Goal: Task Accomplishment & Management: Use online tool/utility

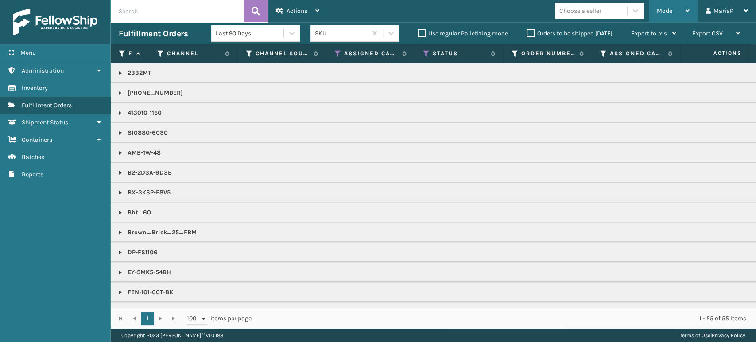
click at [664, 15] on div "Mode" at bounding box center [673, 11] width 33 height 22
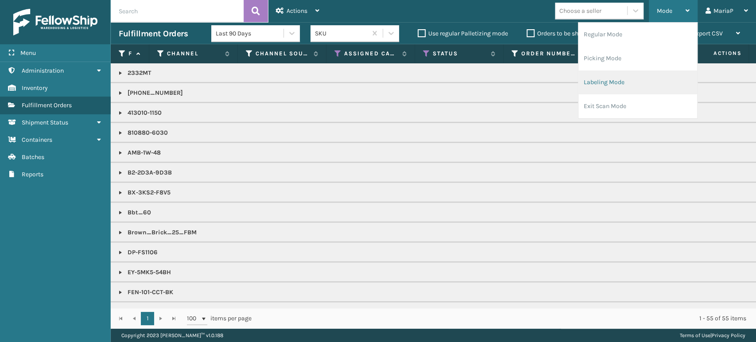
click at [656, 83] on li "Labeling Mode" at bounding box center [638, 82] width 119 height 24
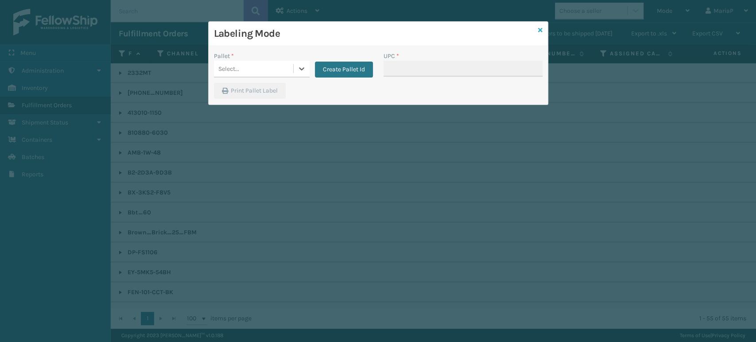
click at [542, 27] on icon at bounding box center [540, 30] width 4 height 6
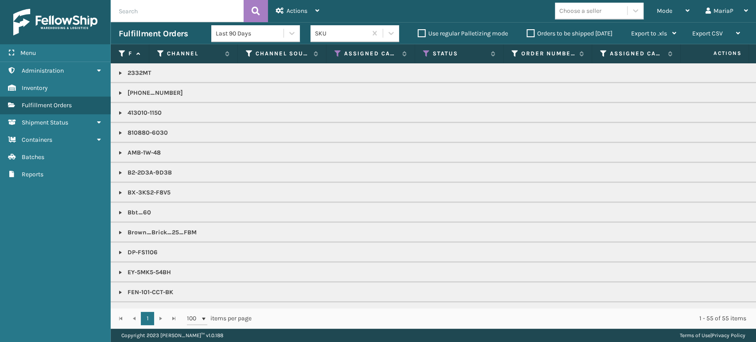
click at [431, 48] on th "Status" at bounding box center [459, 53] width 89 height 19
click at [427, 54] on icon at bounding box center [426, 54] width 7 height 8
click at [336, 51] on icon at bounding box center [337, 54] width 7 height 8
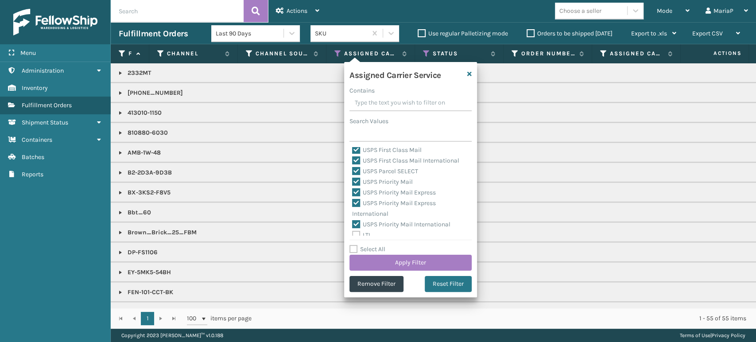
scroll to position [273, 0]
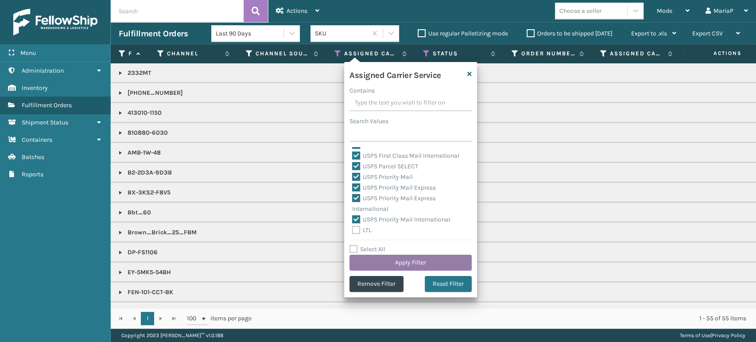
click at [399, 258] on button "Apply Filter" at bounding box center [410, 263] width 122 height 16
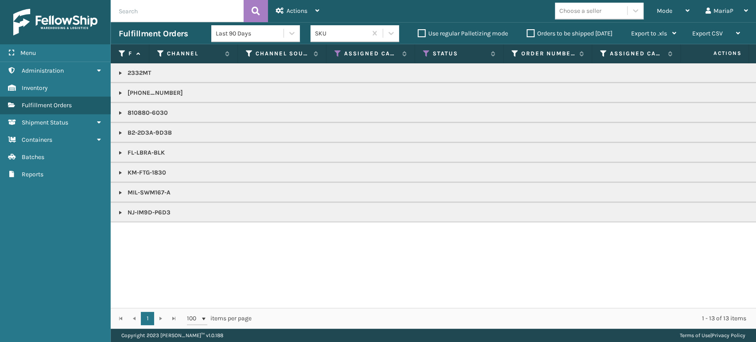
click at [122, 191] on link at bounding box center [120, 192] width 7 height 7
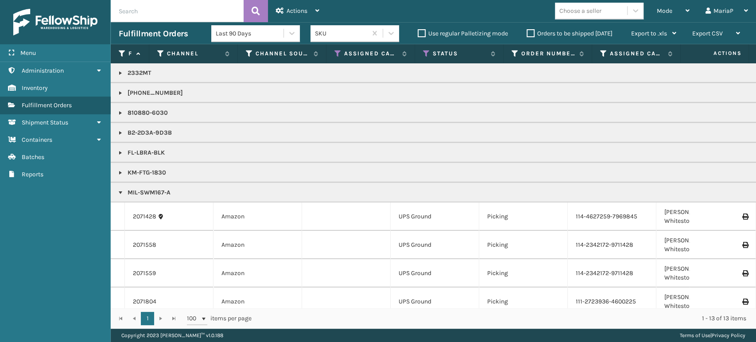
click at [121, 192] on link at bounding box center [120, 192] width 7 height 7
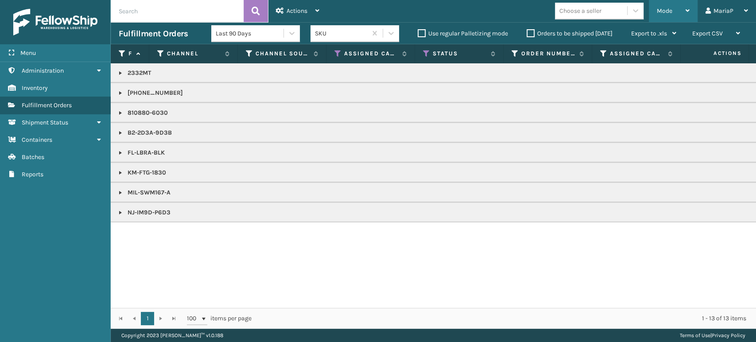
click at [666, 12] on span "Mode" at bounding box center [665, 11] width 16 height 8
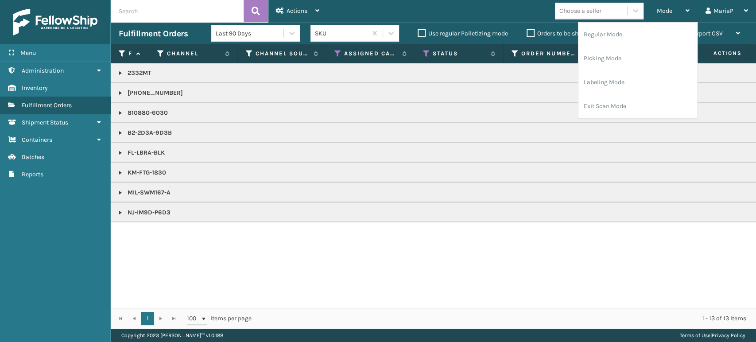
click at [610, 14] on div "Choose a seller" at bounding box center [591, 11] width 72 height 15
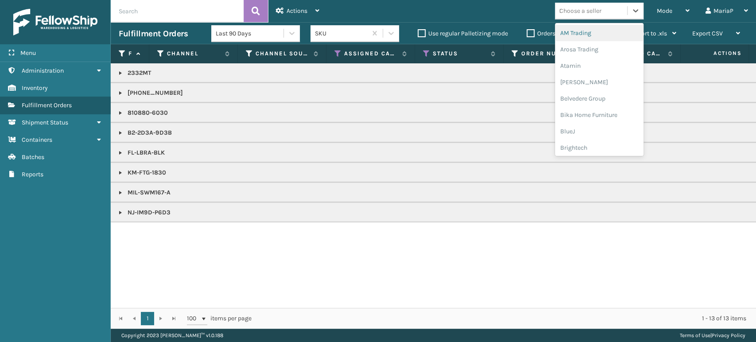
type input "DE"
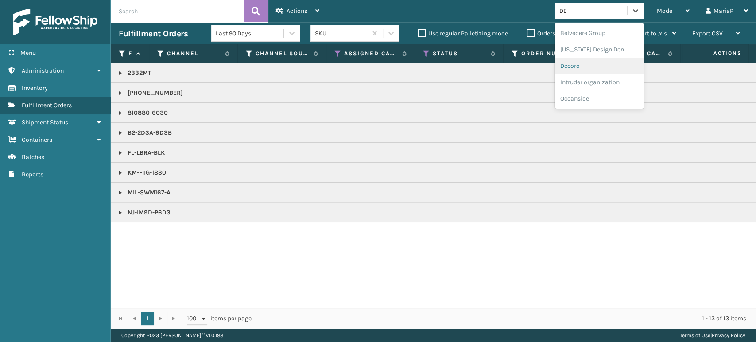
click at [574, 65] on div "Decoro" at bounding box center [599, 66] width 89 height 16
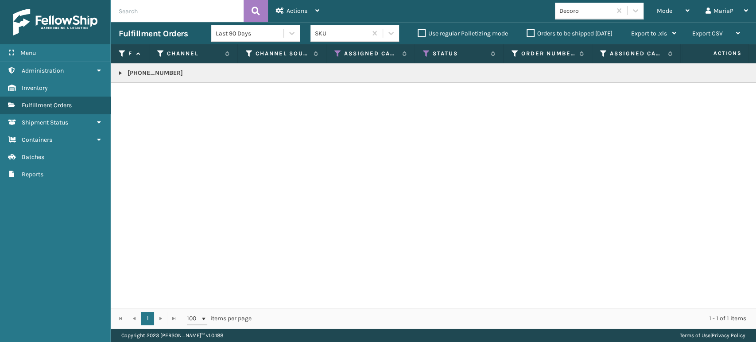
drag, startPoint x: 120, startPoint y: 71, endPoint x: 123, endPoint y: 76, distance: 5.6
click at [120, 71] on link at bounding box center [120, 73] width 7 height 7
click at [138, 100] on link "2071414" at bounding box center [144, 101] width 22 height 9
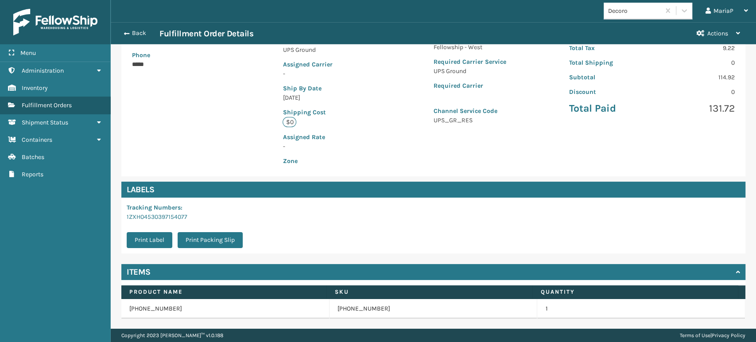
scroll to position [180, 0]
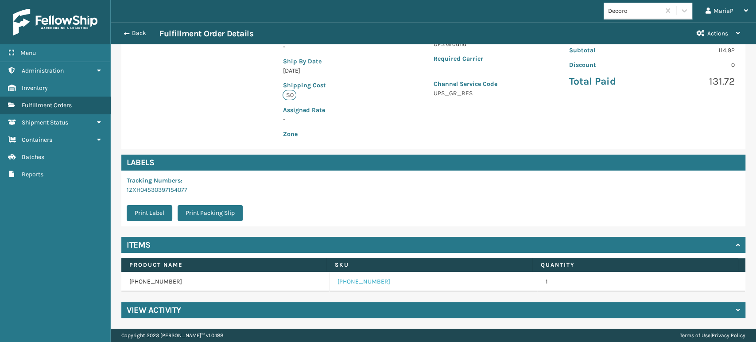
click at [338, 278] on link "[PHONE_NUMBER]" at bounding box center [364, 281] width 53 height 9
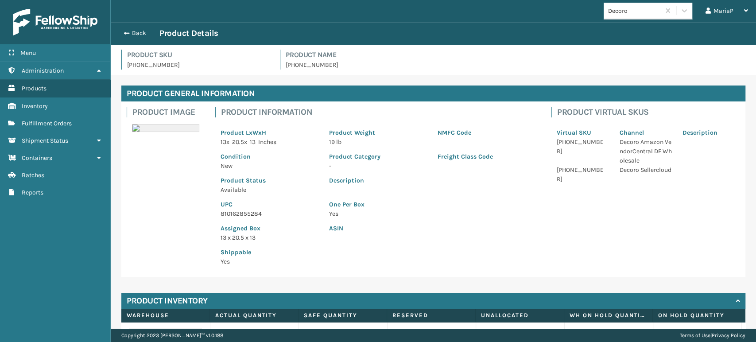
click at [231, 214] on p "810162855284" at bounding box center [270, 213] width 98 height 9
copy p "810162855284"
click at [139, 32] on button "Back" at bounding box center [139, 33] width 41 height 8
click at [139, 31] on button "Back" at bounding box center [139, 33] width 41 height 8
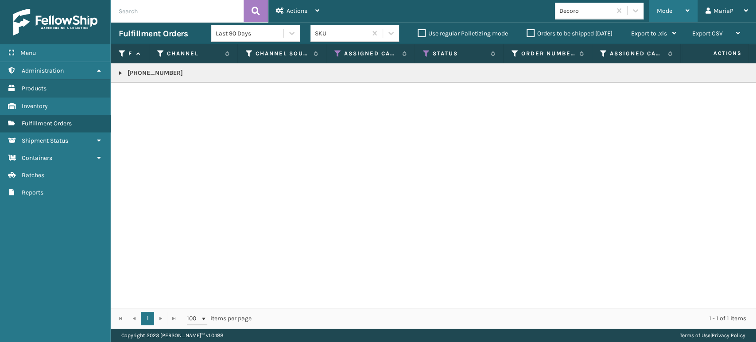
drag, startPoint x: 672, startPoint y: 12, endPoint x: 669, endPoint y: 50, distance: 38.7
click at [672, 11] on div "Mode" at bounding box center [673, 11] width 33 height 22
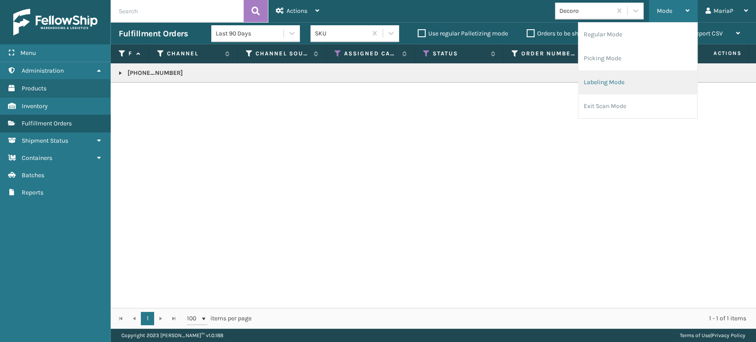
click at [652, 80] on li "Labeling Mode" at bounding box center [638, 82] width 119 height 24
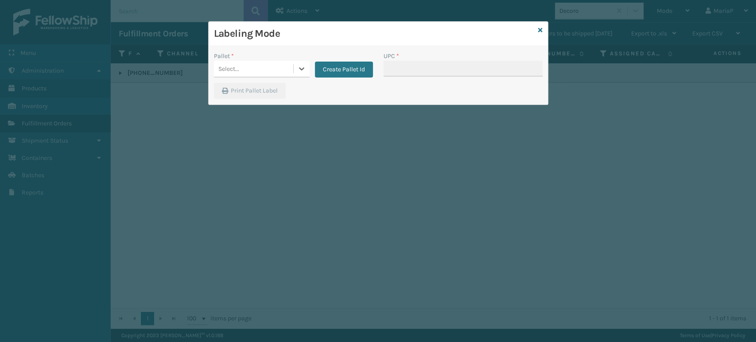
click at [275, 58] on div "Pallet *" at bounding box center [262, 55] width 96 height 9
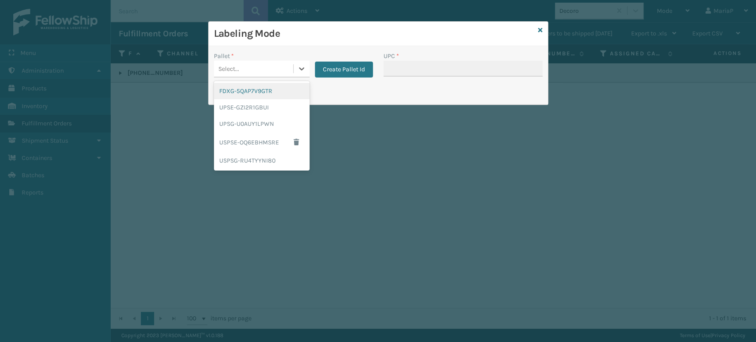
click at [273, 72] on div "Select..." at bounding box center [253, 69] width 79 height 15
click at [264, 123] on div "UPSG-U0AUY1LPWN" at bounding box center [262, 124] width 96 height 16
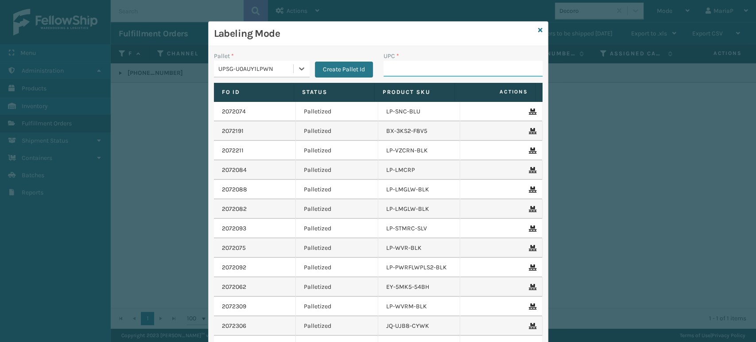
click at [400, 72] on input "UPC *" at bounding box center [463, 69] width 159 height 16
paste input "810162855284"
type input "810162855284"
type input "10080313023320"
type input "858100007555"
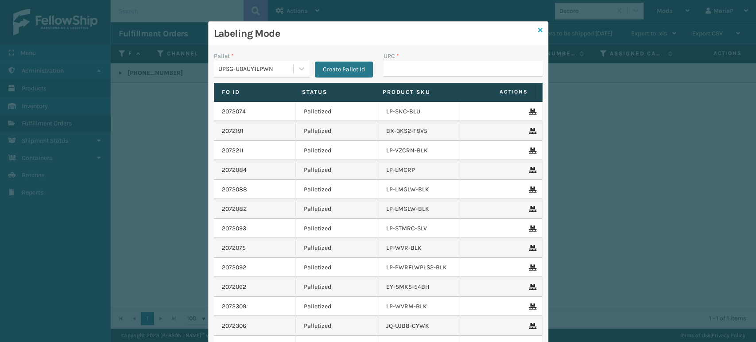
click at [538, 30] on icon at bounding box center [540, 30] width 4 height 6
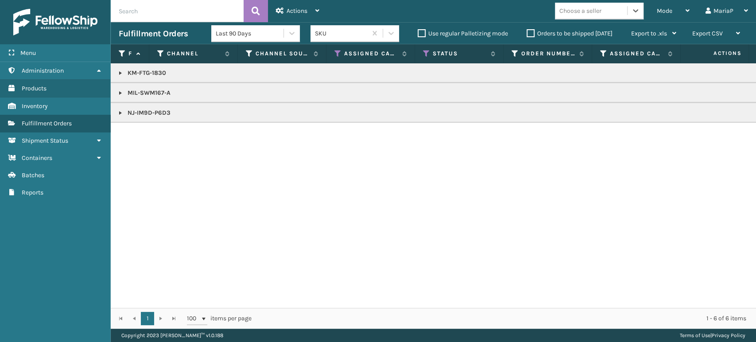
click at [117, 93] on link at bounding box center [120, 92] width 7 height 7
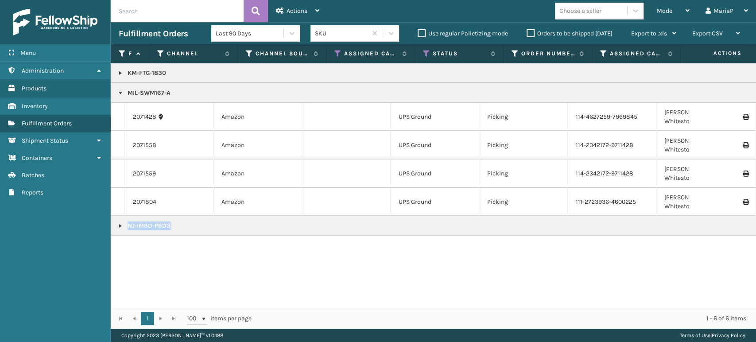
copy p "NJ-IM9D-P6D3"
click at [118, 222] on link at bounding box center [120, 225] width 7 height 7
click at [158, 114] on icon at bounding box center [161, 117] width 6 height 6
click at [148, 114] on link "2071428" at bounding box center [144, 117] width 23 height 9
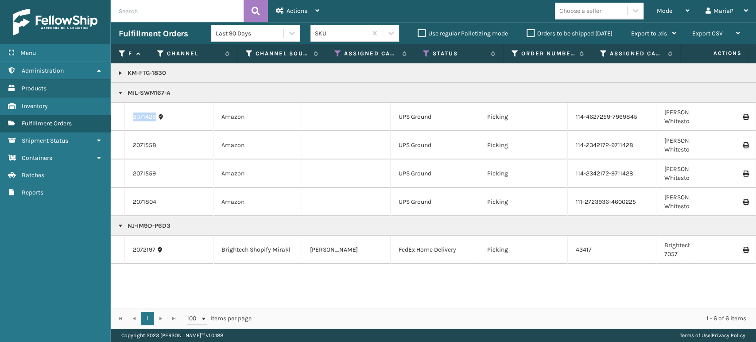
click at [148, 113] on link "2071428" at bounding box center [144, 117] width 23 height 9
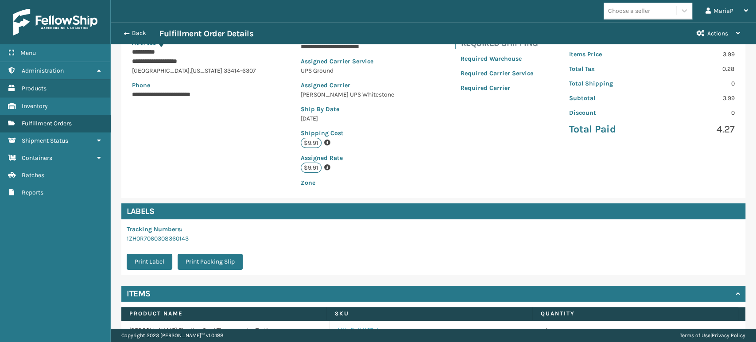
scroll to position [181, 0]
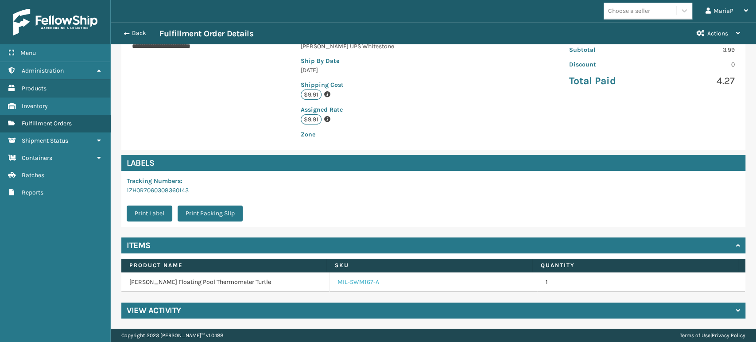
click at [353, 279] on link "MIL-SWM167-A" at bounding box center [359, 282] width 42 height 9
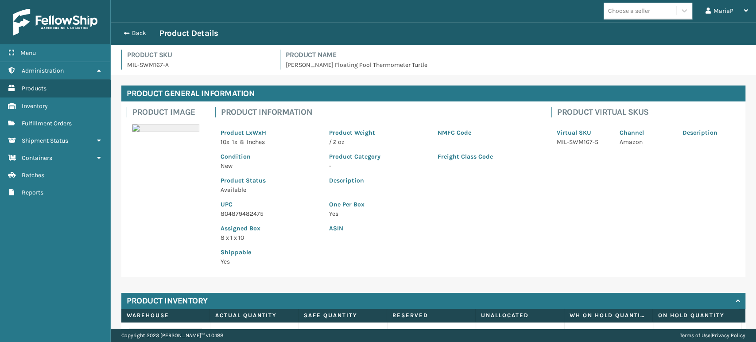
click at [247, 214] on p "804879482475" at bounding box center [270, 213] width 98 height 9
copy p "804879482475"
click at [233, 213] on p "804879482475" at bounding box center [270, 213] width 98 height 9
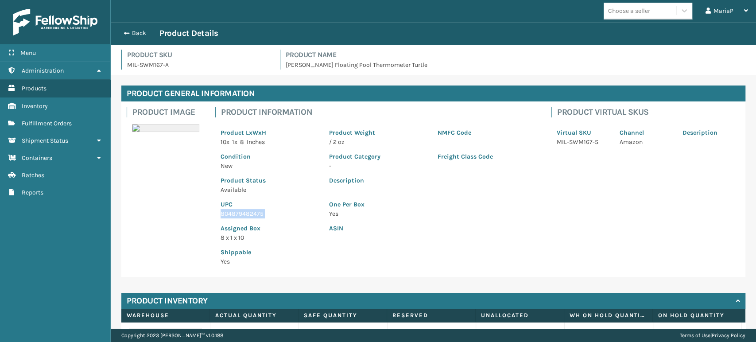
click at [233, 213] on p "804879482475" at bounding box center [270, 213] width 98 height 9
click at [131, 32] on button "Back" at bounding box center [139, 33] width 41 height 8
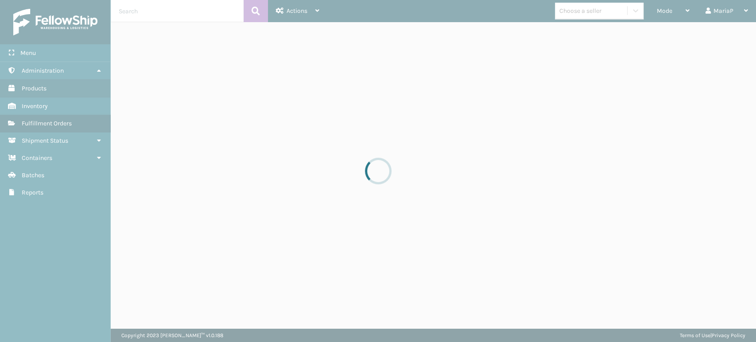
click at [663, 7] on div at bounding box center [378, 171] width 756 height 342
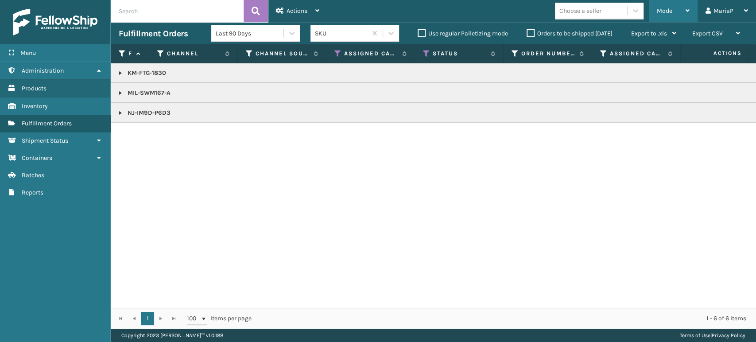
click at [667, 10] on span "Mode" at bounding box center [665, 11] width 16 height 8
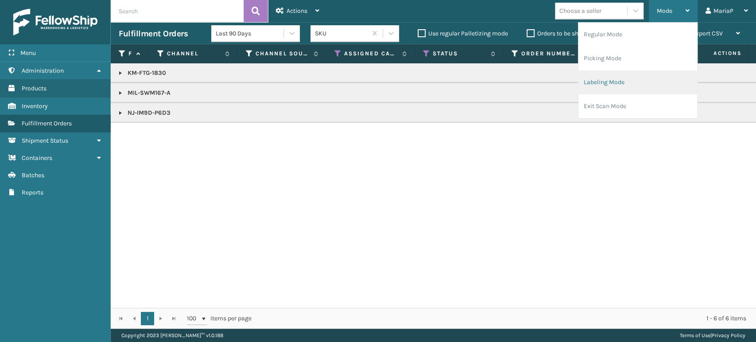
click at [640, 81] on li "Labeling Mode" at bounding box center [638, 82] width 119 height 24
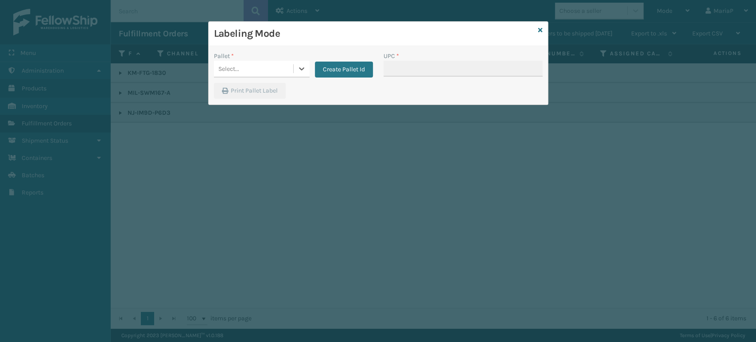
drag, startPoint x: 286, startPoint y: 69, endPoint x: 286, endPoint y: 76, distance: 7.5
click at [287, 65] on div "Select..." at bounding box center [253, 69] width 79 height 15
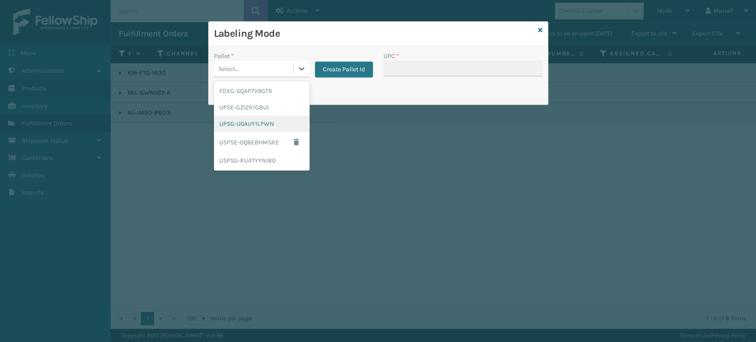
click at [275, 122] on div "UPSG-U0AUY1LPWN" at bounding box center [262, 124] width 96 height 16
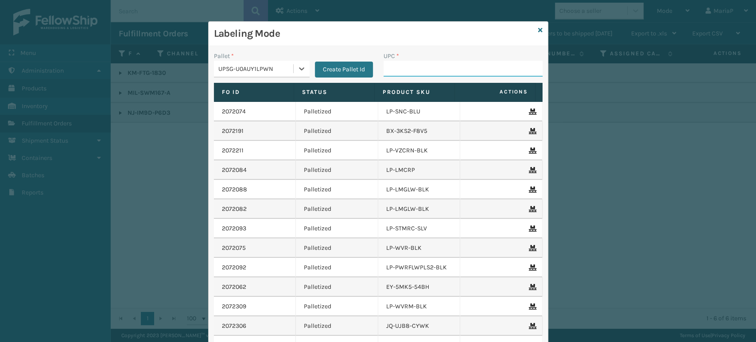
click at [401, 72] on input "UPC *" at bounding box center [463, 69] width 159 height 16
paste input "804879482475"
type input "804879482475"
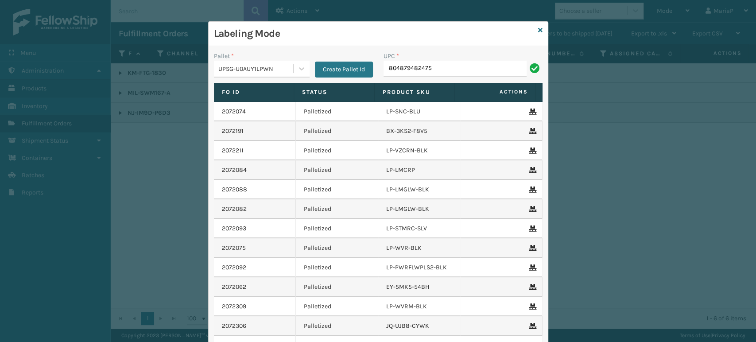
type input "804879482475"
click at [538, 28] on icon at bounding box center [540, 30] width 4 height 6
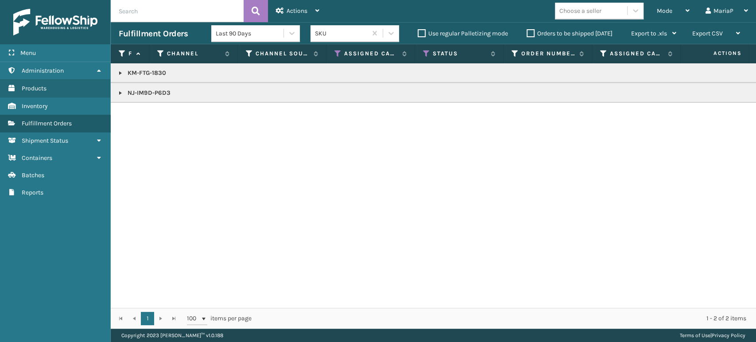
click at [119, 91] on link at bounding box center [120, 92] width 7 height 7
click at [145, 118] on link "2072197" at bounding box center [144, 117] width 23 height 9
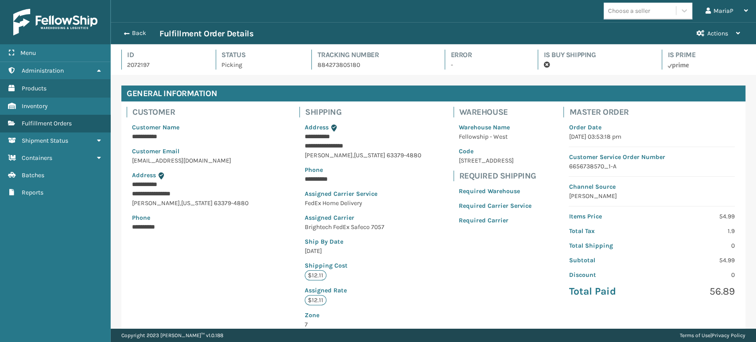
scroll to position [21, 645]
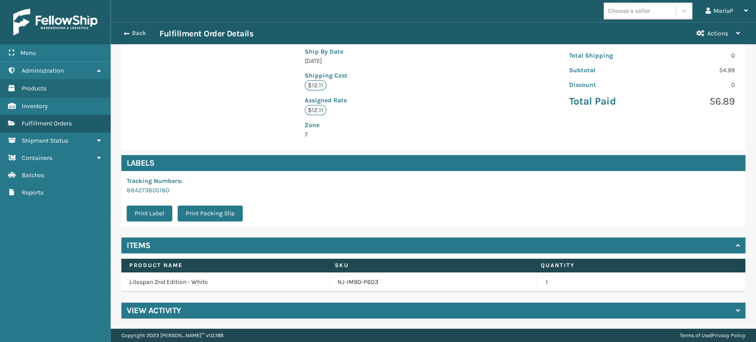
click at [342, 277] on td "NJ-IM9D-P6D3" at bounding box center [434, 281] width 208 height 19
click at [356, 283] on link "NJ-IM9D-P6D3" at bounding box center [358, 282] width 41 height 9
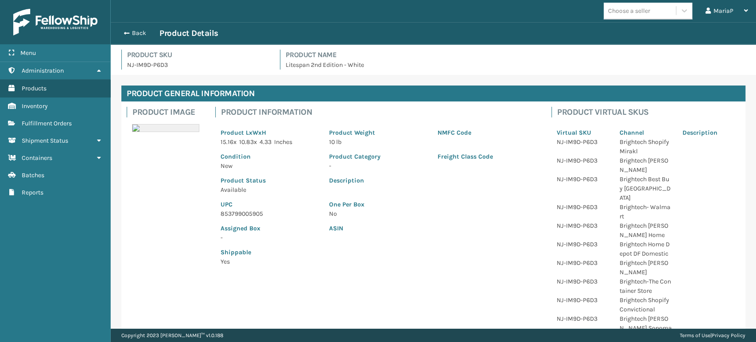
click at [236, 214] on p "853799005905" at bounding box center [270, 213] width 98 height 9
click at [242, 211] on p "853799005905" at bounding box center [270, 213] width 98 height 9
copy p "853799005905"
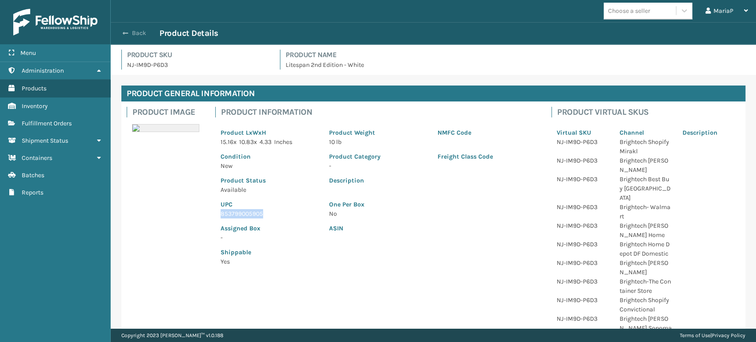
click at [120, 35] on button "Back" at bounding box center [139, 33] width 41 height 8
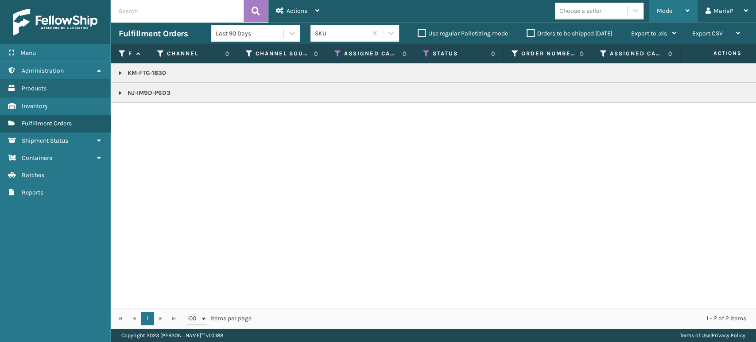
click at [666, 10] on span "Mode" at bounding box center [665, 11] width 16 height 8
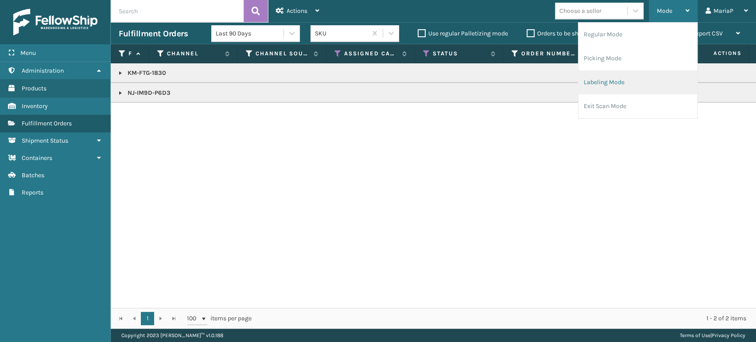
click at [623, 80] on li "Labeling Mode" at bounding box center [638, 82] width 119 height 24
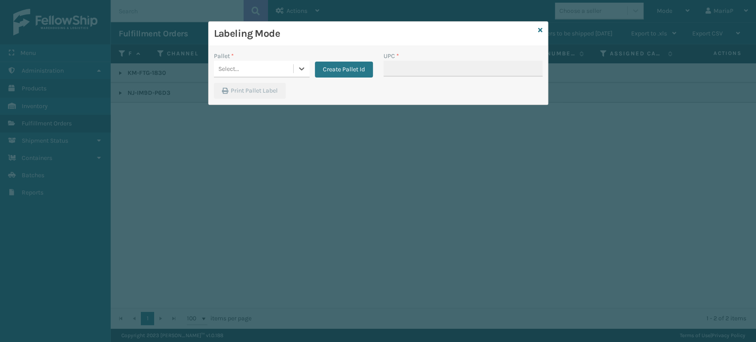
click at [273, 66] on div "Select..." at bounding box center [253, 69] width 79 height 15
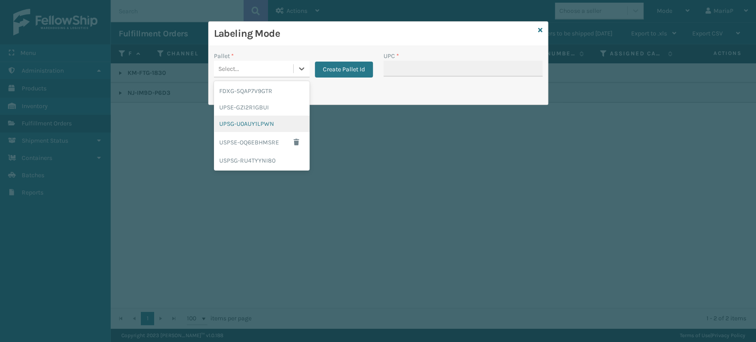
click at [259, 122] on div "UPSG-U0AUY1LPWN" at bounding box center [262, 124] width 96 height 16
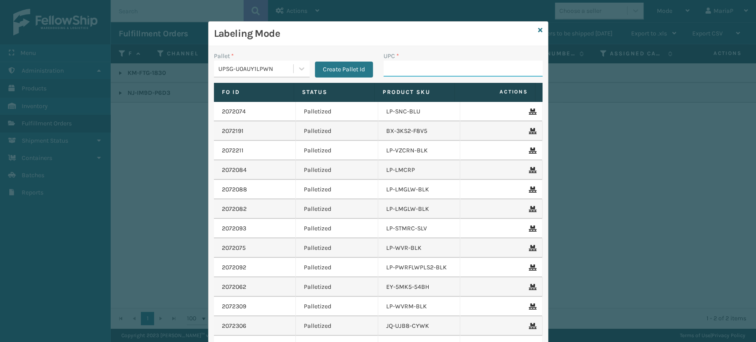
click at [400, 74] on input "UPC *" at bounding box center [463, 69] width 159 height 16
paste input "853799005905"
type input "853799005905"
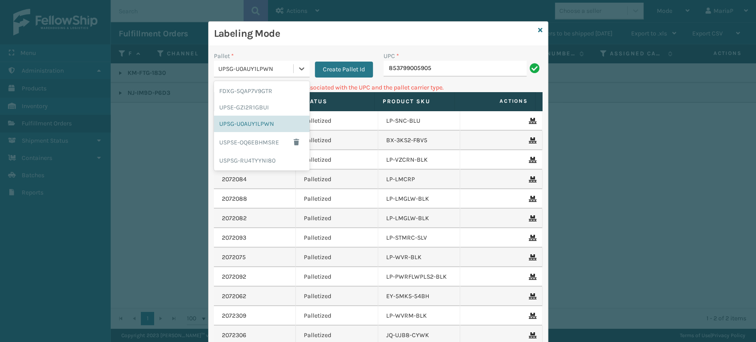
drag, startPoint x: 234, startPoint y: 72, endPoint x: 241, endPoint y: 73, distance: 6.7
click at [235, 72] on div "UPSG-U0AUY1LPWN" at bounding box center [256, 68] width 76 height 9
click at [249, 92] on div "FDXG-5QAP7V9GTR" at bounding box center [262, 91] width 96 height 16
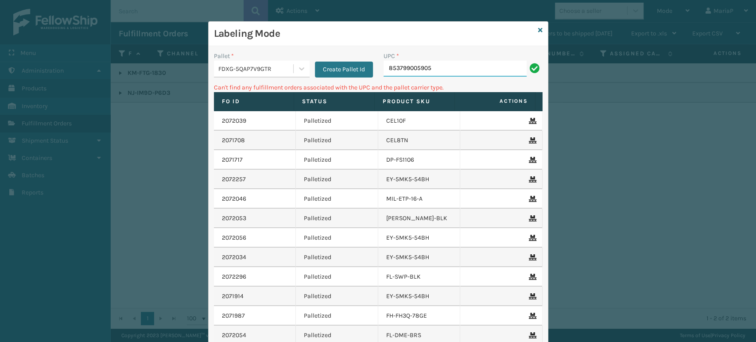
click at [447, 72] on input "853799005905" at bounding box center [455, 69] width 143 height 16
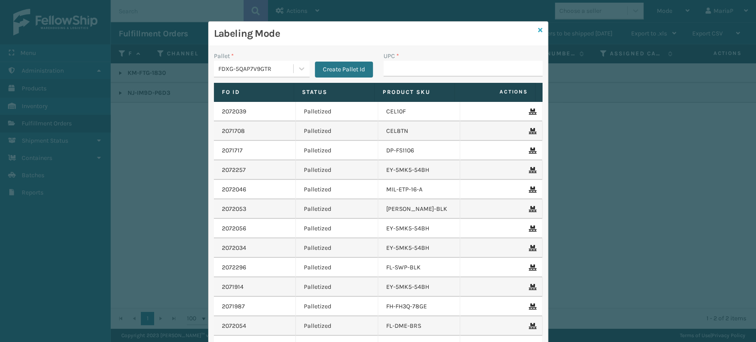
click at [538, 28] on icon at bounding box center [540, 30] width 4 height 6
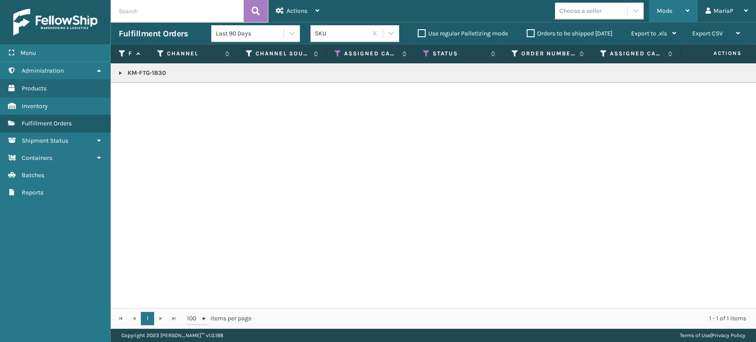
click at [659, 9] on span "Mode" at bounding box center [665, 11] width 16 height 8
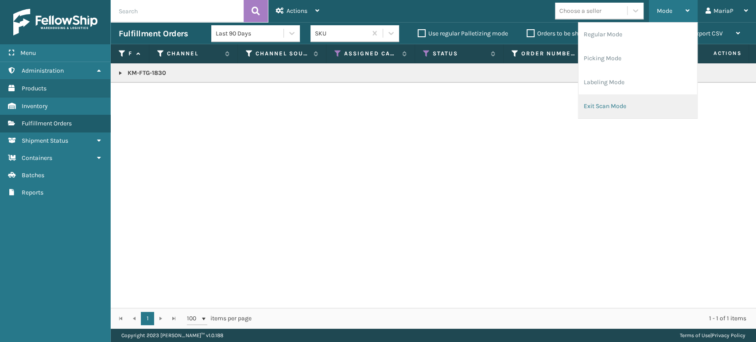
click at [647, 98] on li "Exit Scan Mode" at bounding box center [638, 106] width 119 height 24
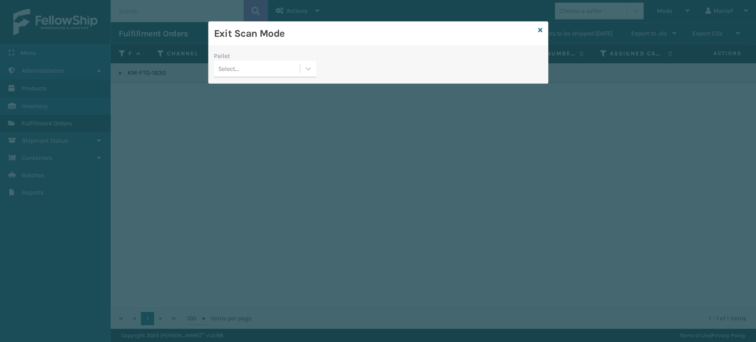
click at [301, 84] on div "Exit Scan Mode Pallet Select..." at bounding box center [378, 171] width 756 height 342
click at [295, 75] on div "Select..." at bounding box center [257, 69] width 86 height 15
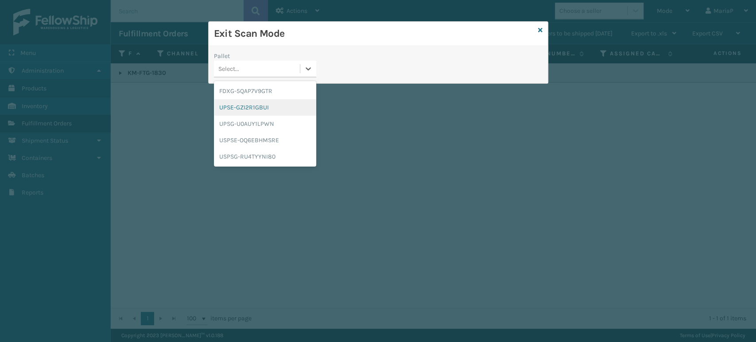
click at [268, 101] on div "UPSE-GZI2R1GBUI" at bounding box center [265, 107] width 102 height 16
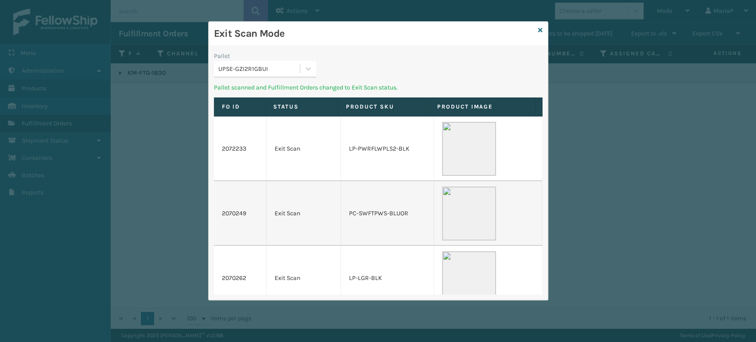
click at [287, 64] on div "UPSE-GZI2R1GBUI" at bounding box center [259, 68] width 82 height 9
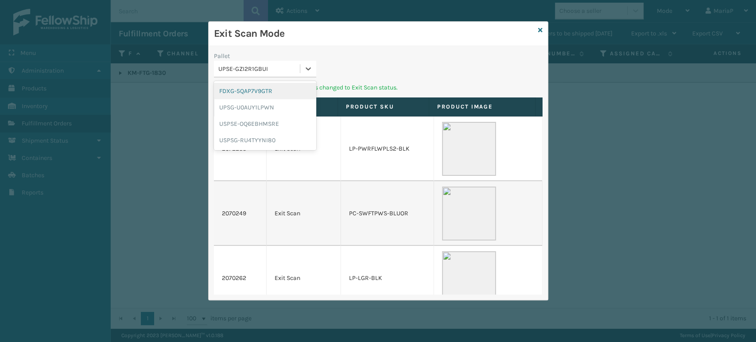
click at [280, 83] on div "FDXG-5QAP7V9GTR" at bounding box center [265, 91] width 102 height 16
click at [293, 62] on div "Select..." at bounding box center [257, 69] width 86 height 15
click at [289, 90] on div "UPSG-U0AUY1LPWN" at bounding box center [265, 91] width 102 height 16
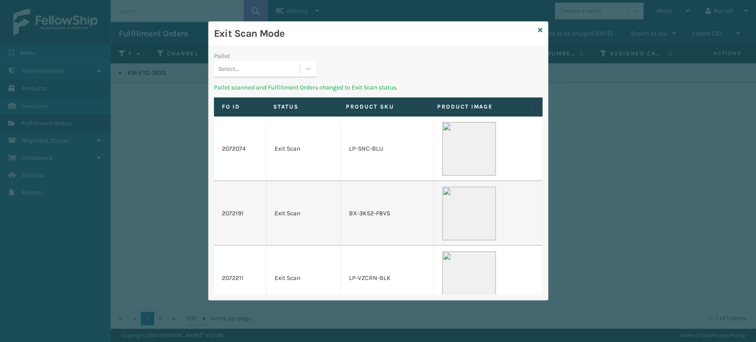
click at [270, 69] on div "Select..." at bounding box center [257, 69] width 86 height 15
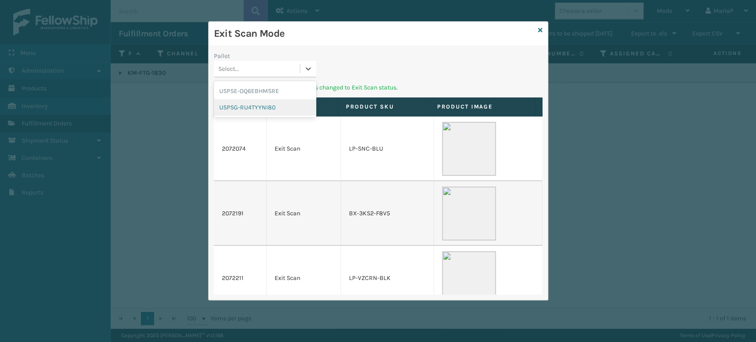
click at [268, 103] on div "USPSG-RU4TYYNI80" at bounding box center [265, 107] width 102 height 16
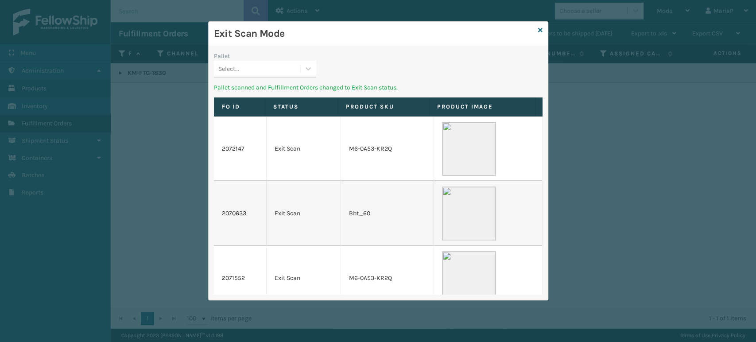
drag, startPoint x: 277, startPoint y: 62, endPoint x: 278, endPoint y: 66, distance: 4.9
click at [278, 62] on div "Select..." at bounding box center [257, 69] width 86 height 15
click at [275, 89] on div "USPSE-OQ6EBHMSRE" at bounding box center [265, 91] width 102 height 16
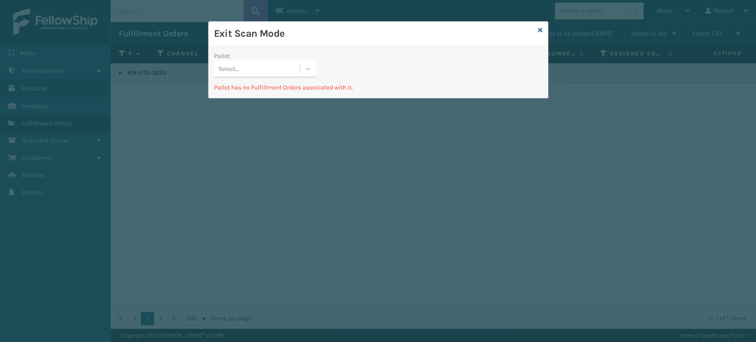
click at [284, 66] on div "Select..." at bounding box center [257, 69] width 86 height 15
click at [280, 101] on div "Exit Scan Mode Pallet option USPSE-OQ6EBHMSRE focused, 1 of 1. 1 result availab…" at bounding box center [378, 171] width 756 height 342
click at [280, 92] on div "USPSE-OQ6EBHMSRE" at bounding box center [265, 91] width 102 height 16
click at [540, 32] on icon at bounding box center [540, 30] width 4 height 6
